Goal: Information Seeking & Learning: Check status

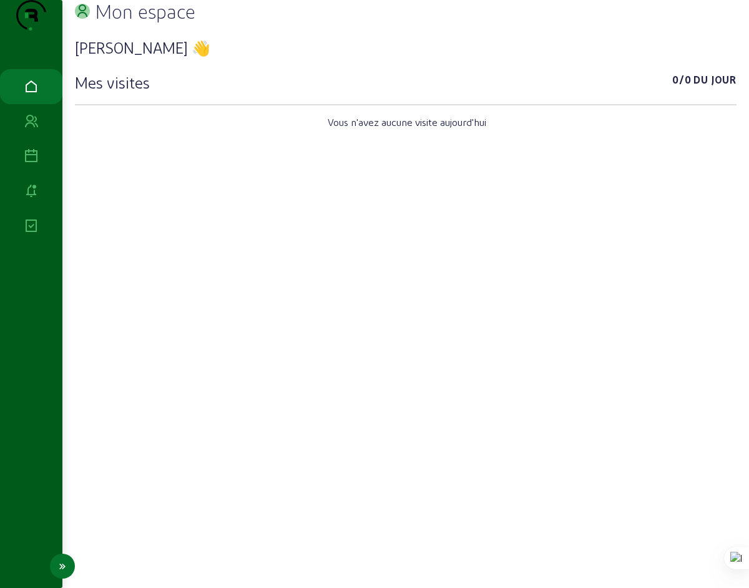
click at [27, 164] on icon at bounding box center [31, 156] width 15 height 15
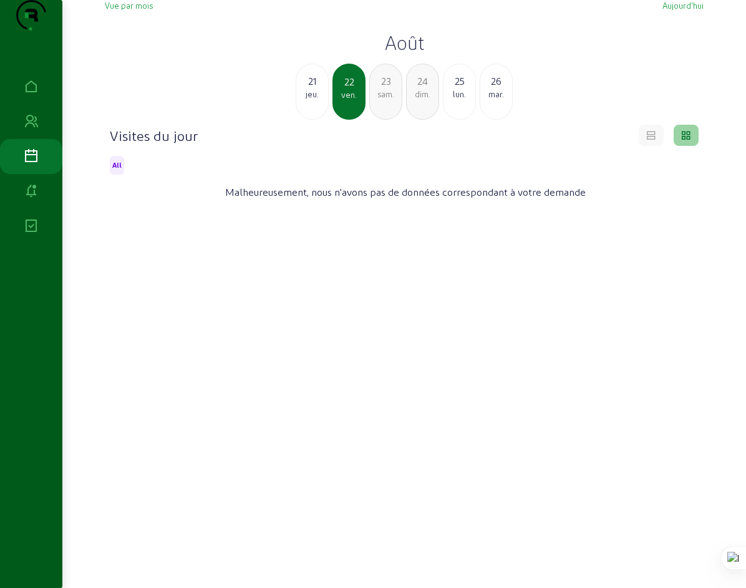
click at [111, 10] on span "Vue par mois" at bounding box center [129, 5] width 48 height 9
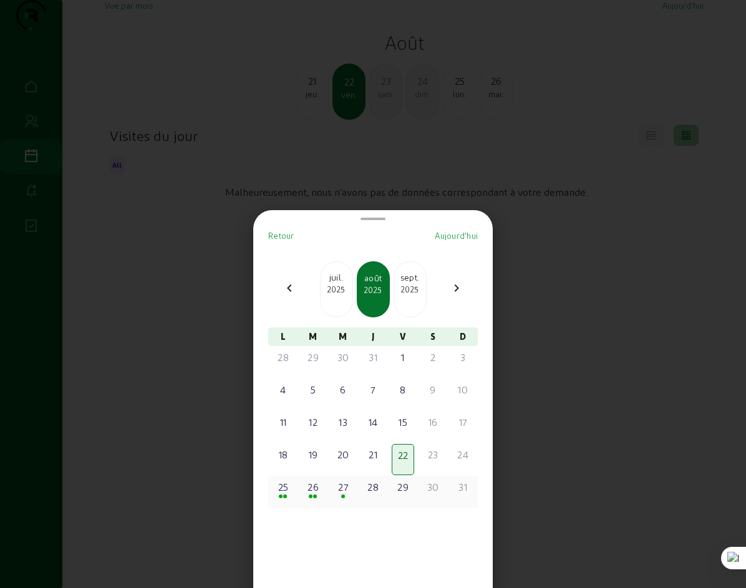
click at [287, 488] on div "25" at bounding box center [283, 487] width 20 height 15
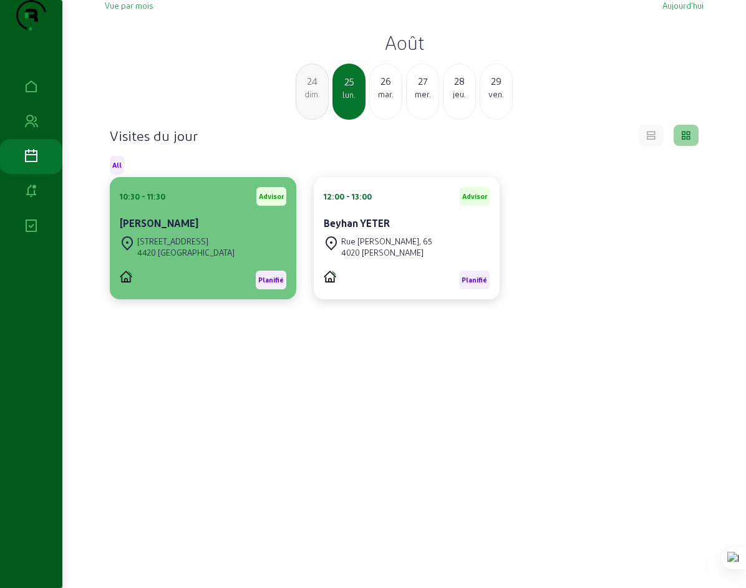
click at [146, 229] on cam-card-title "[PERSON_NAME]" at bounding box center [159, 223] width 79 height 12
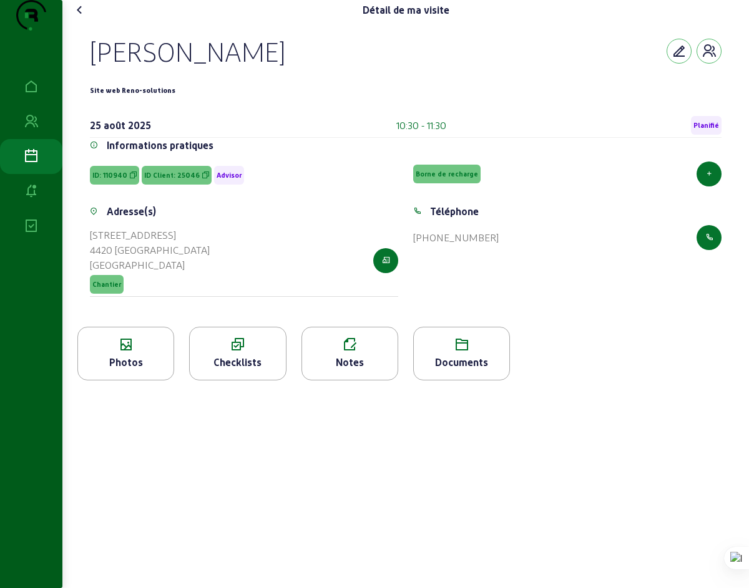
click at [84, 17] on icon at bounding box center [79, 9] width 15 height 15
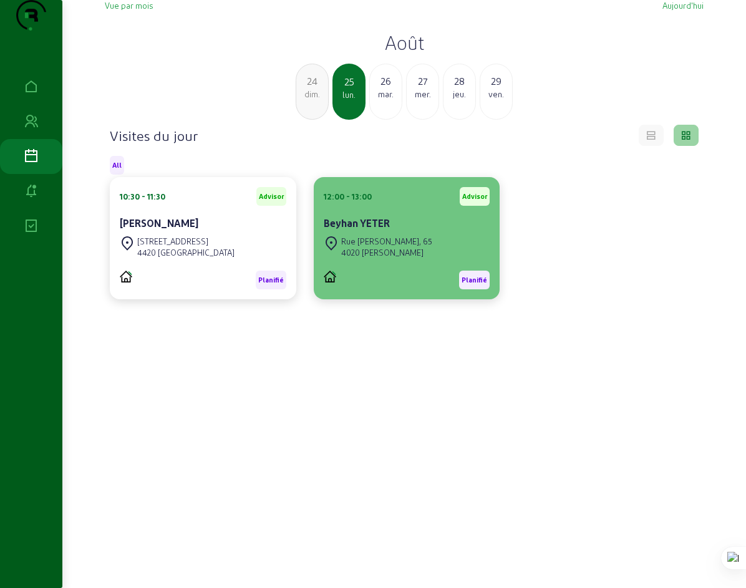
click at [376, 258] on div "4020 [PERSON_NAME]" at bounding box center [386, 252] width 91 height 11
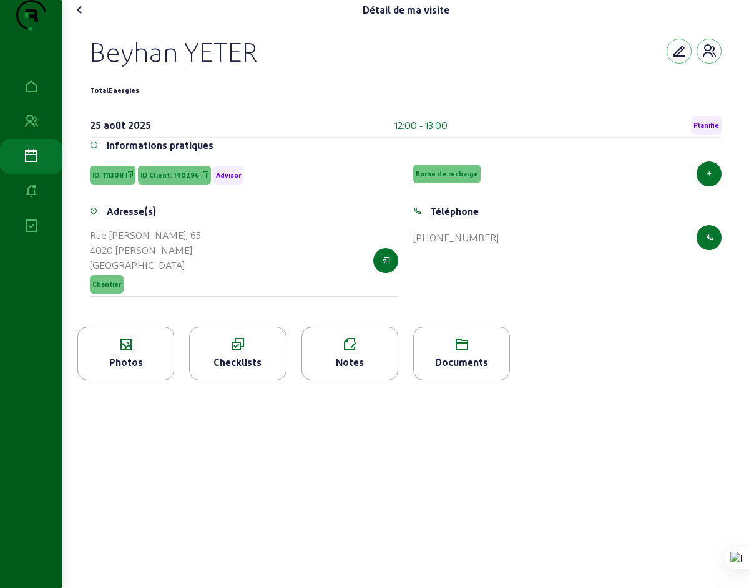
click at [81, 17] on icon at bounding box center [79, 9] width 15 height 15
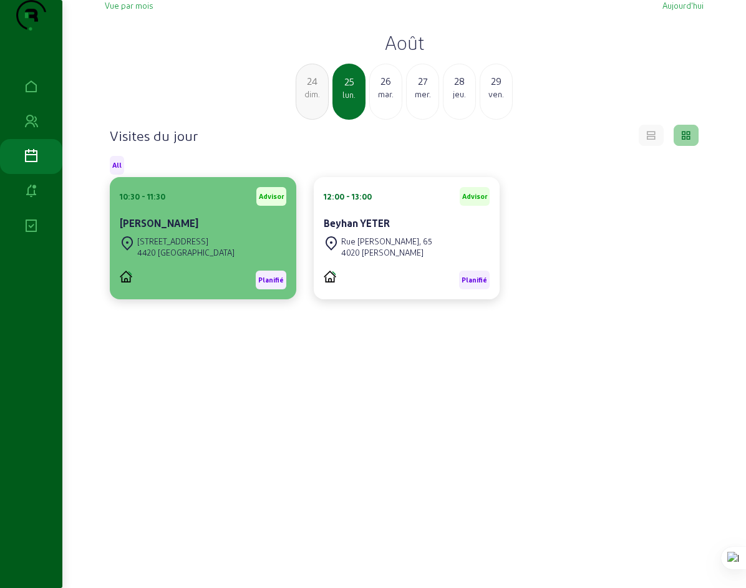
click at [145, 247] on div "[STREET_ADDRESS]" at bounding box center [185, 241] width 97 height 11
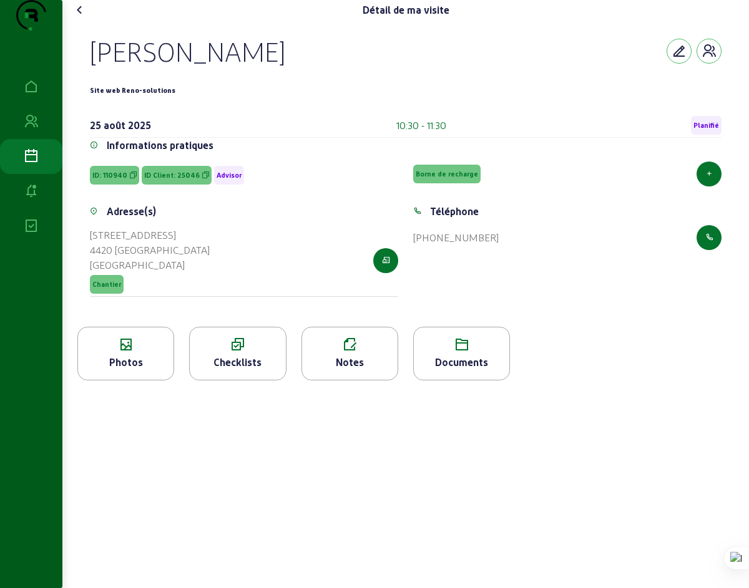
click at [82, 17] on icon at bounding box center [79, 9] width 15 height 15
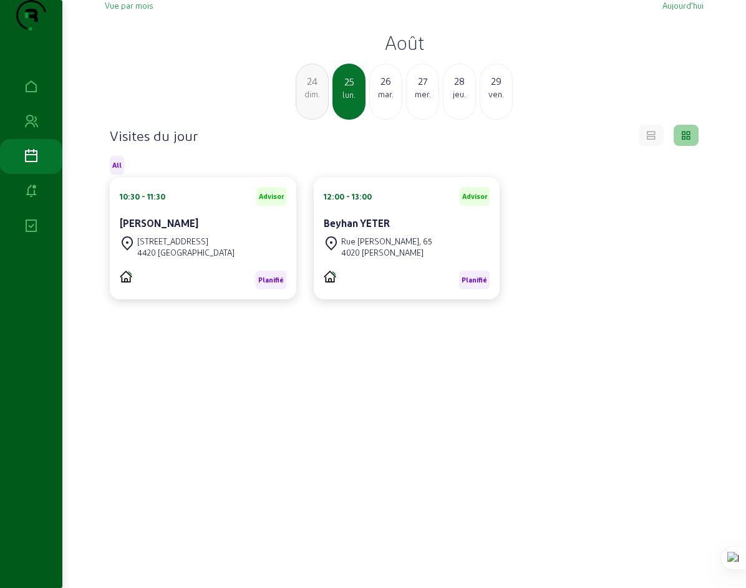
click at [114, 10] on span "Vue par mois" at bounding box center [129, 5] width 48 height 9
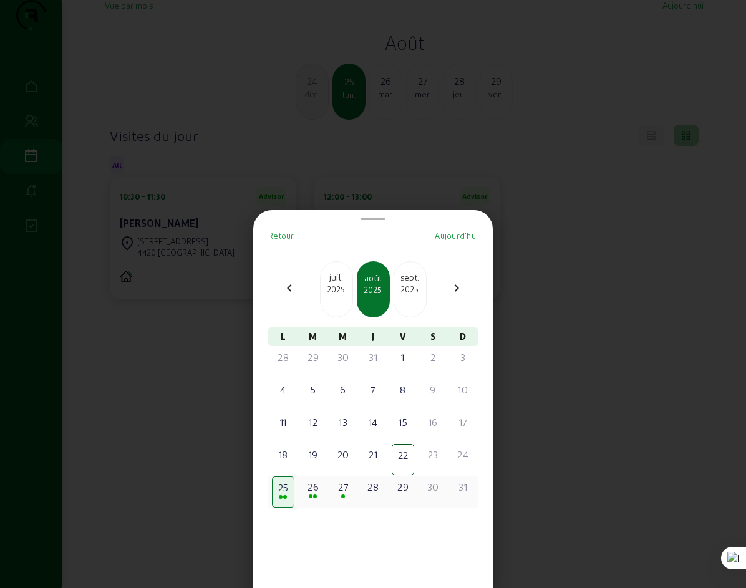
click at [313, 497] on span at bounding box center [311, 497] width 4 height 4
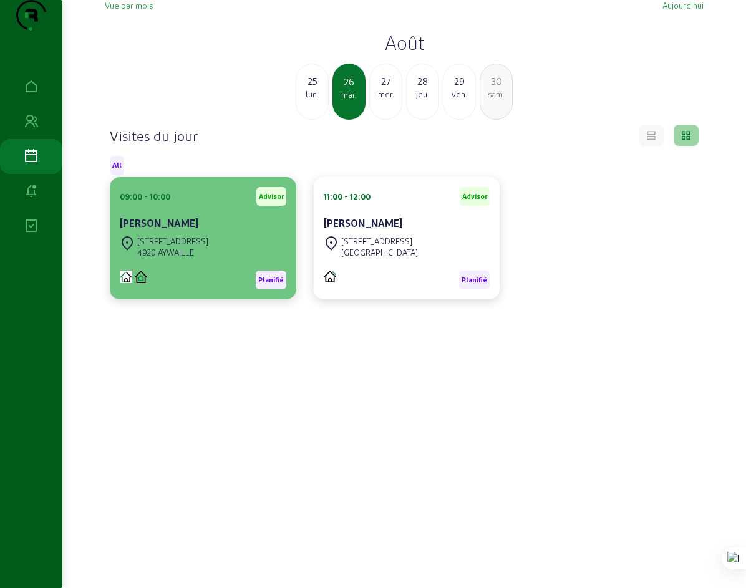
click at [235, 261] on div "[STREET_ADDRESS]" at bounding box center [203, 246] width 167 height 27
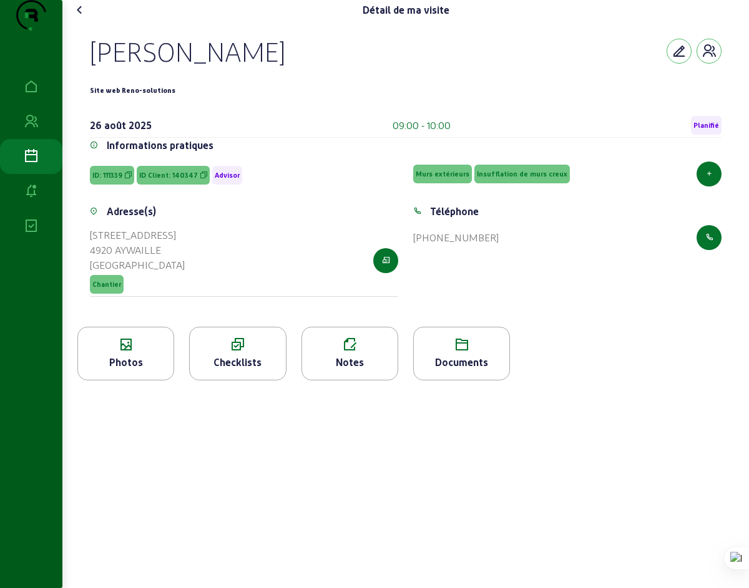
click at [82, 17] on icon at bounding box center [79, 9] width 15 height 15
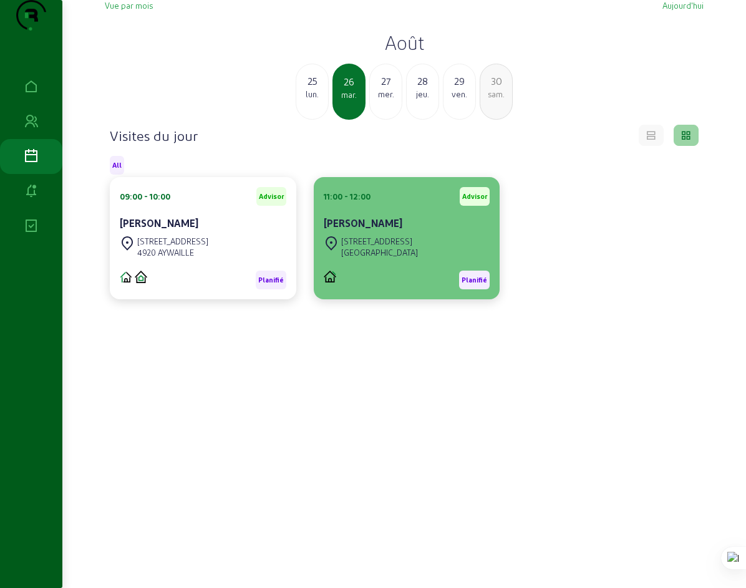
click at [372, 247] on div "[STREET_ADDRESS]" at bounding box center [379, 241] width 77 height 11
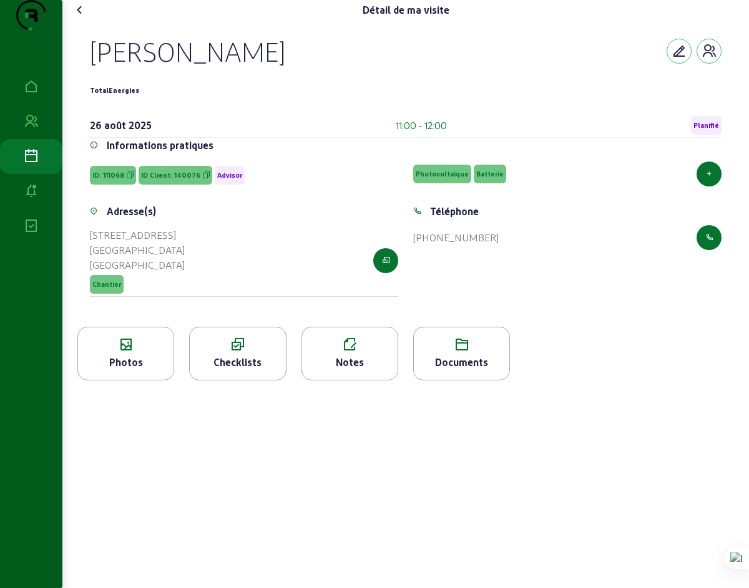
click at [84, 17] on icon at bounding box center [79, 9] width 15 height 15
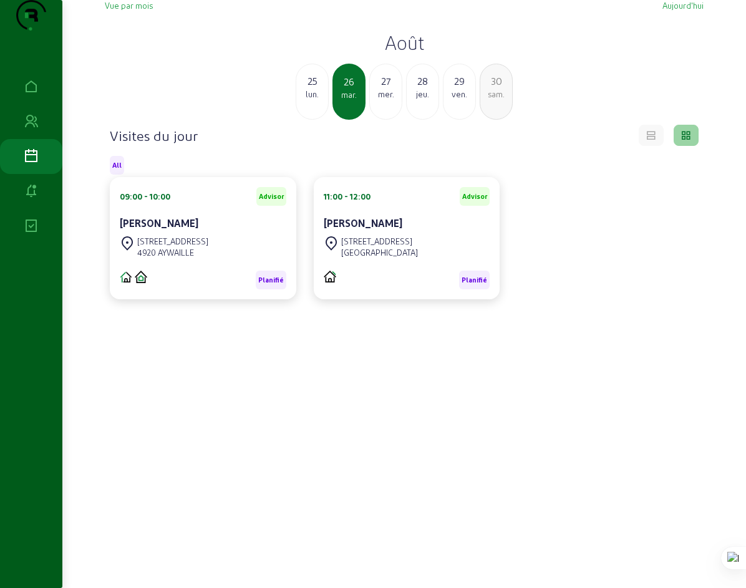
click at [387, 100] on div "mer." at bounding box center [386, 94] width 32 height 11
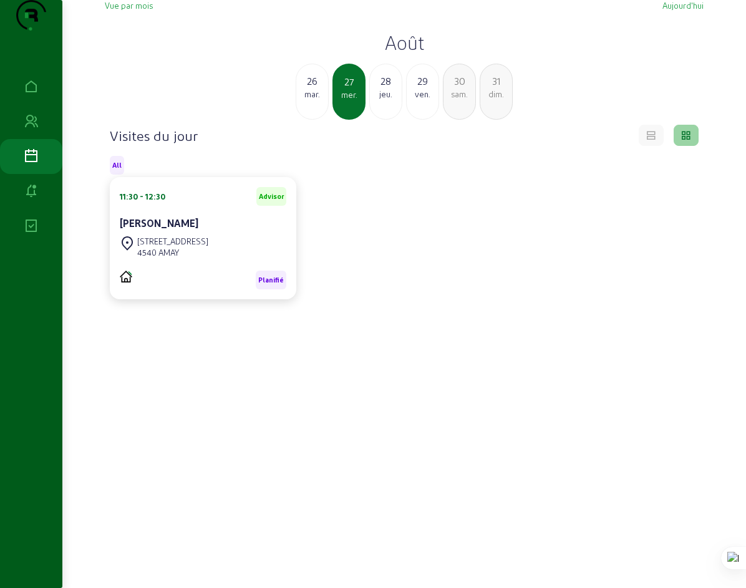
click at [308, 100] on div "mar." at bounding box center [312, 94] width 32 height 11
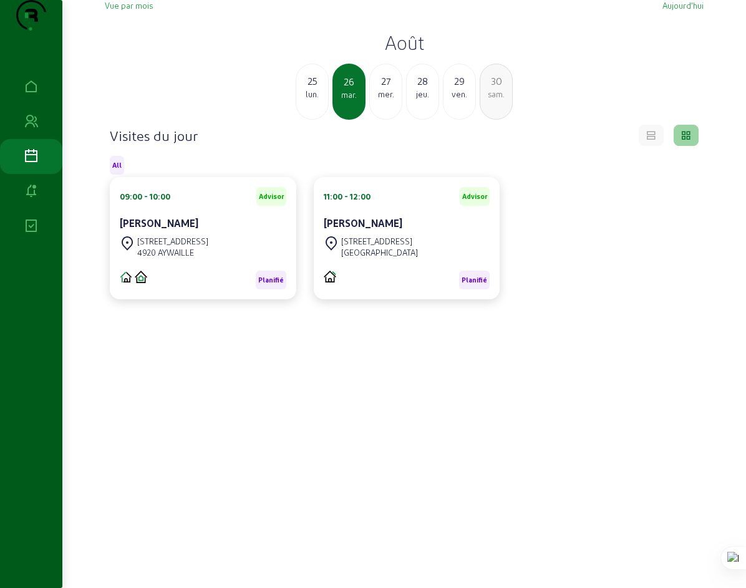
click at [313, 100] on div "lun." at bounding box center [312, 94] width 32 height 11
